Goal: Download file/media

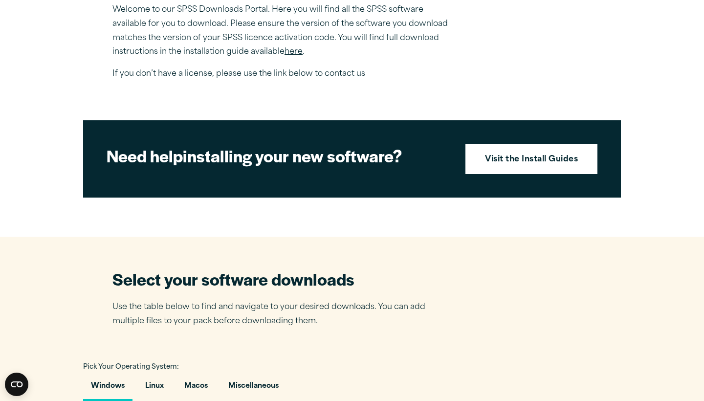
scroll to position [320, 0]
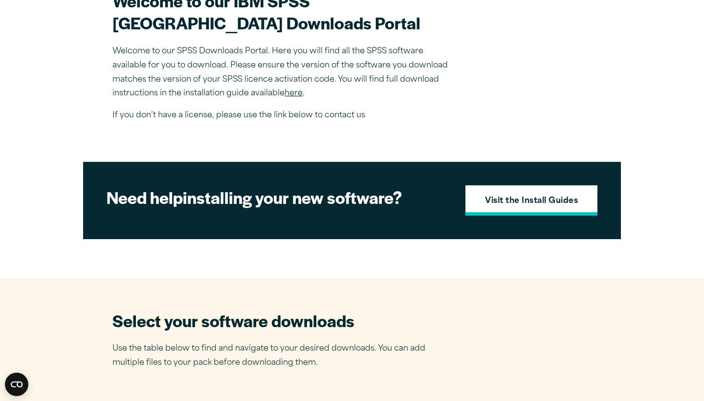
click at [521, 208] on strong "Visit the Install Guides" at bounding box center [531, 201] width 93 height 13
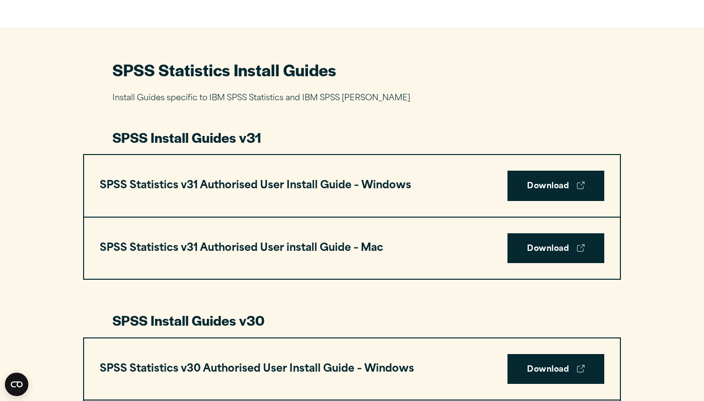
scroll to position [421, 0]
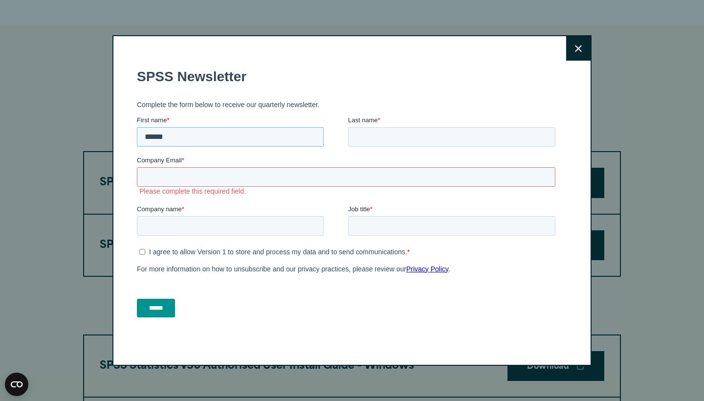
type input "******"
click at [264, 180] on input "Company Email *" at bounding box center [346, 177] width 419 height 20
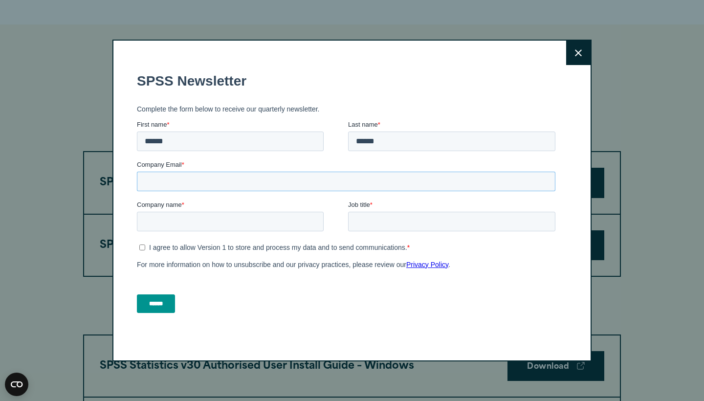
click at [539, 184] on input "Company Email *" at bounding box center [346, 182] width 419 height 20
click at [587, 53] on button "Close" at bounding box center [578, 53] width 24 height 24
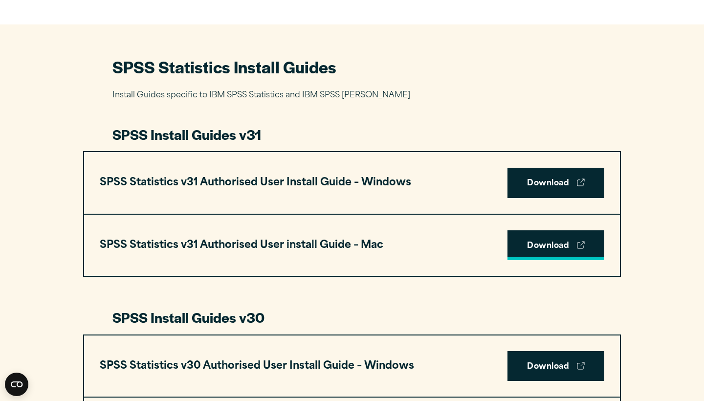
click at [550, 244] on link "Download" at bounding box center [556, 245] width 97 height 30
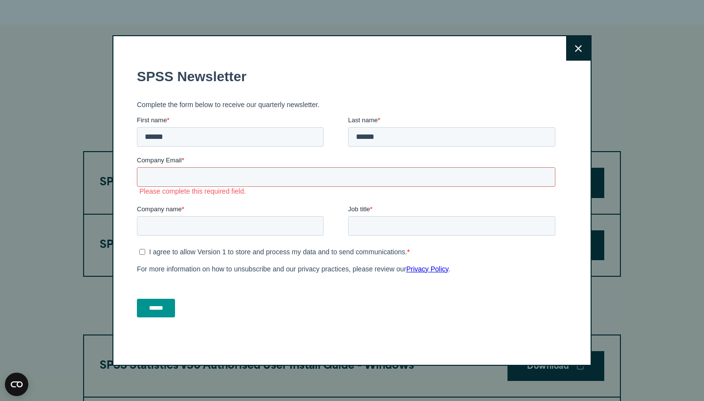
click at [559, 52] on div "Close" at bounding box center [351, 200] width 479 height 331
click at [574, 54] on button "Close" at bounding box center [578, 48] width 24 height 24
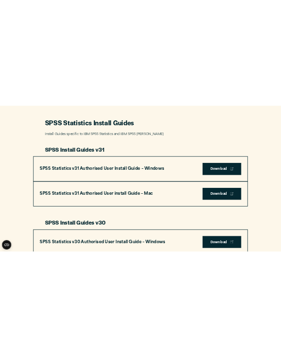
scroll to position [415, 0]
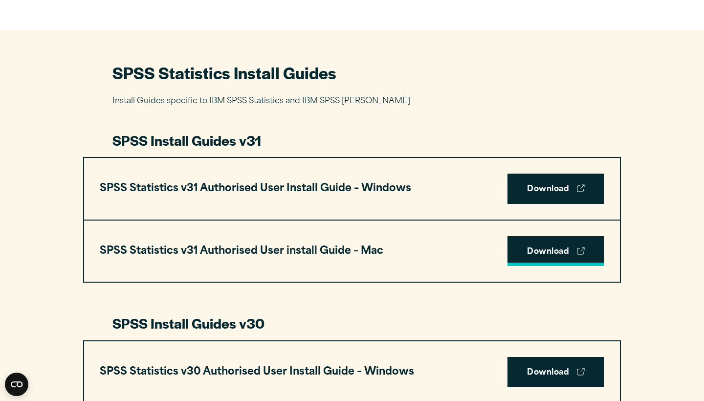
click at [580, 255] on link "Download" at bounding box center [556, 251] width 97 height 30
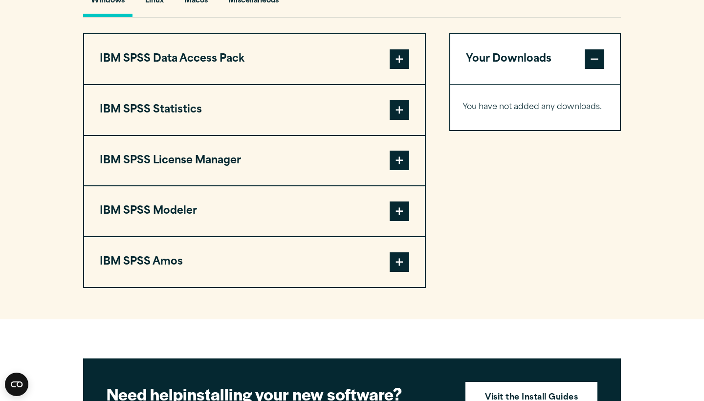
scroll to position [711, 0]
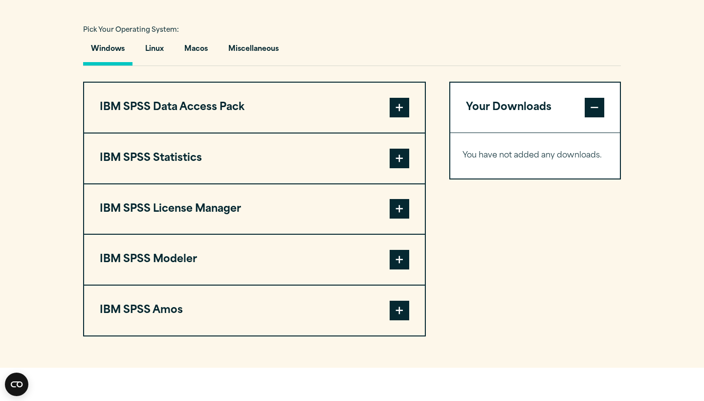
click at [380, 162] on button "IBM SPSS Statistics" at bounding box center [254, 159] width 341 height 50
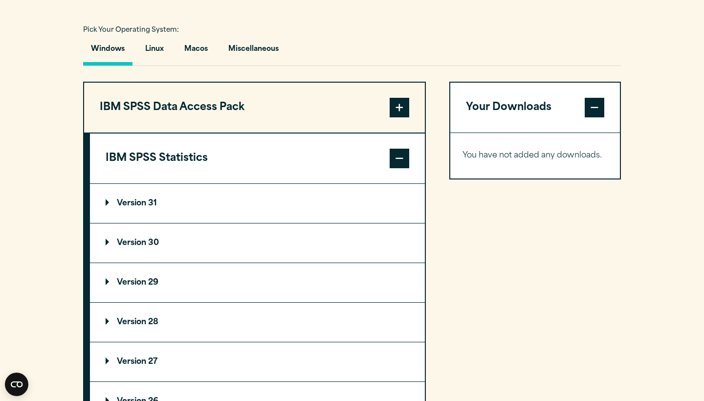
click at [376, 167] on button "IBM SPSS Statistics" at bounding box center [257, 159] width 335 height 50
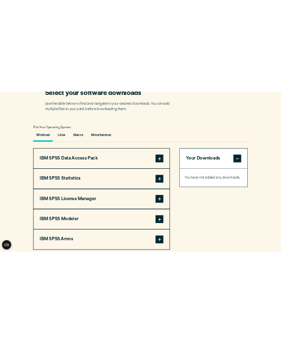
scroll to position [718, 0]
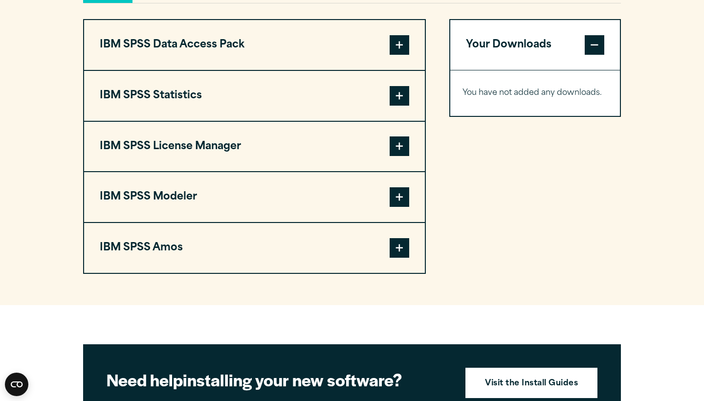
scroll to position [774, 0]
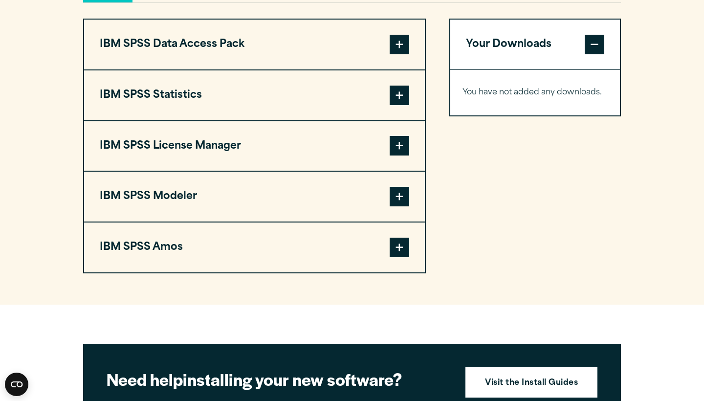
click at [401, 95] on span at bounding box center [400, 96] width 20 height 20
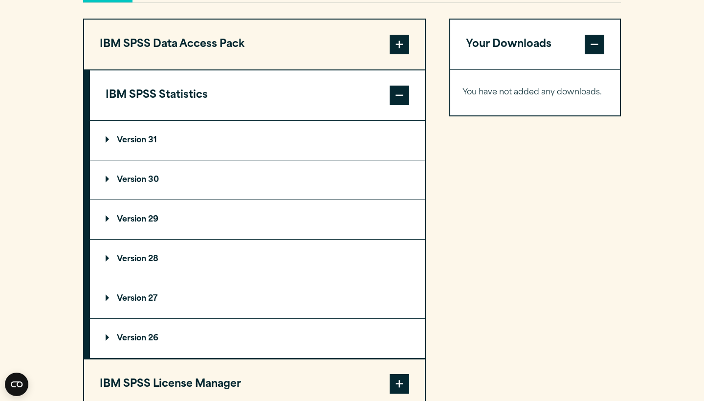
click at [222, 138] on summary "Version 31" at bounding box center [257, 140] width 335 height 39
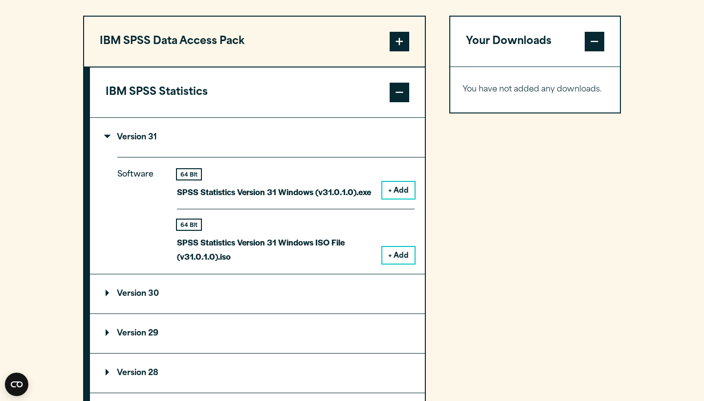
scroll to position [780, 0]
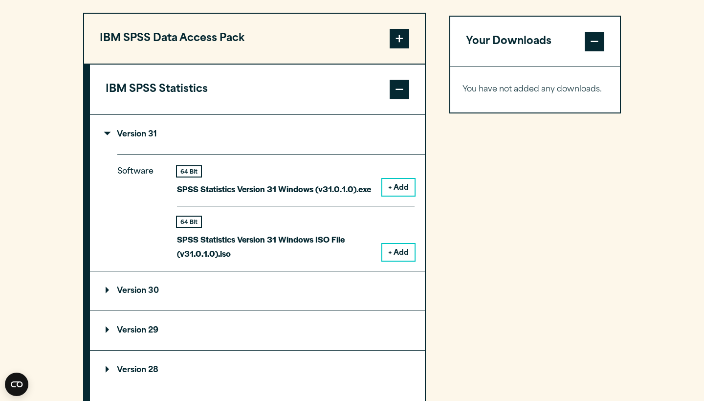
click at [309, 192] on p "SPSS Statistics Version 31 Windows (v31.0.1.0).exe" at bounding box center [274, 189] width 194 height 14
